Goal: Information Seeking & Learning: Compare options

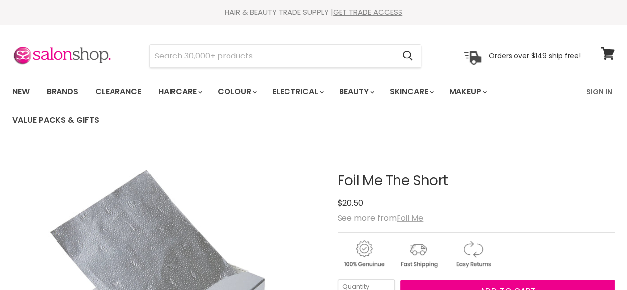
click at [411, 215] on u "Foil Me" at bounding box center [409, 217] width 27 height 11
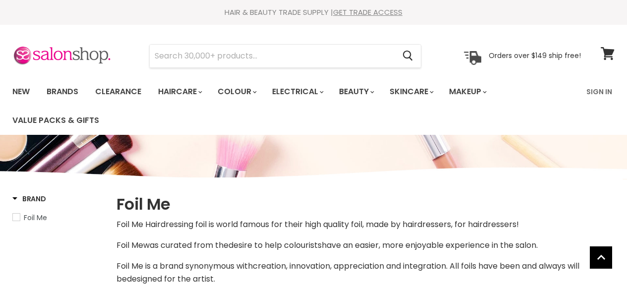
select select "manual"
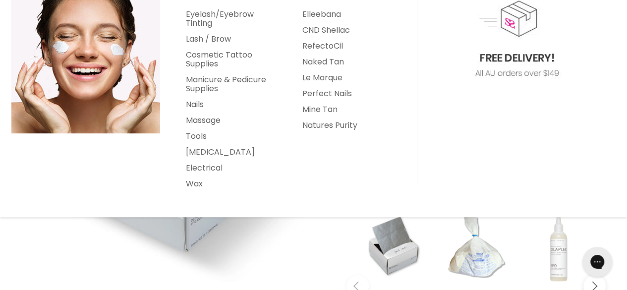
scroll to position [174, 0]
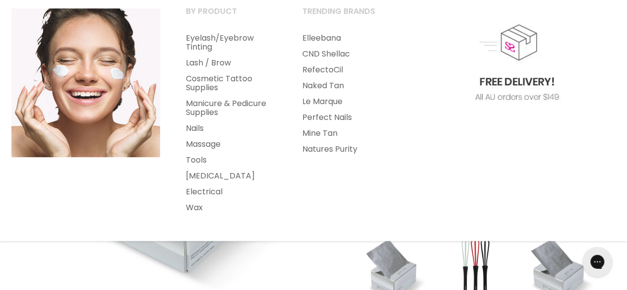
scroll to position [151, 0]
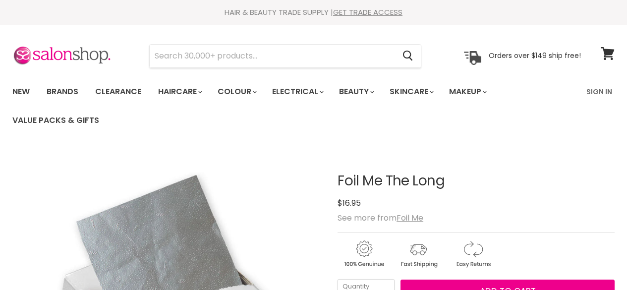
scroll to position [107, 0]
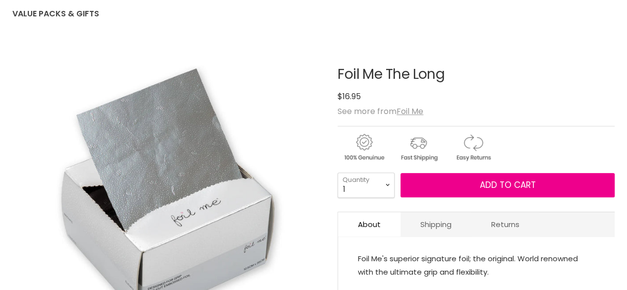
drag, startPoint x: 0, startPoint y: 0, endPoint x: 168, endPoint y: 217, distance: 275.1
